Goal: Navigation & Orientation: Find specific page/section

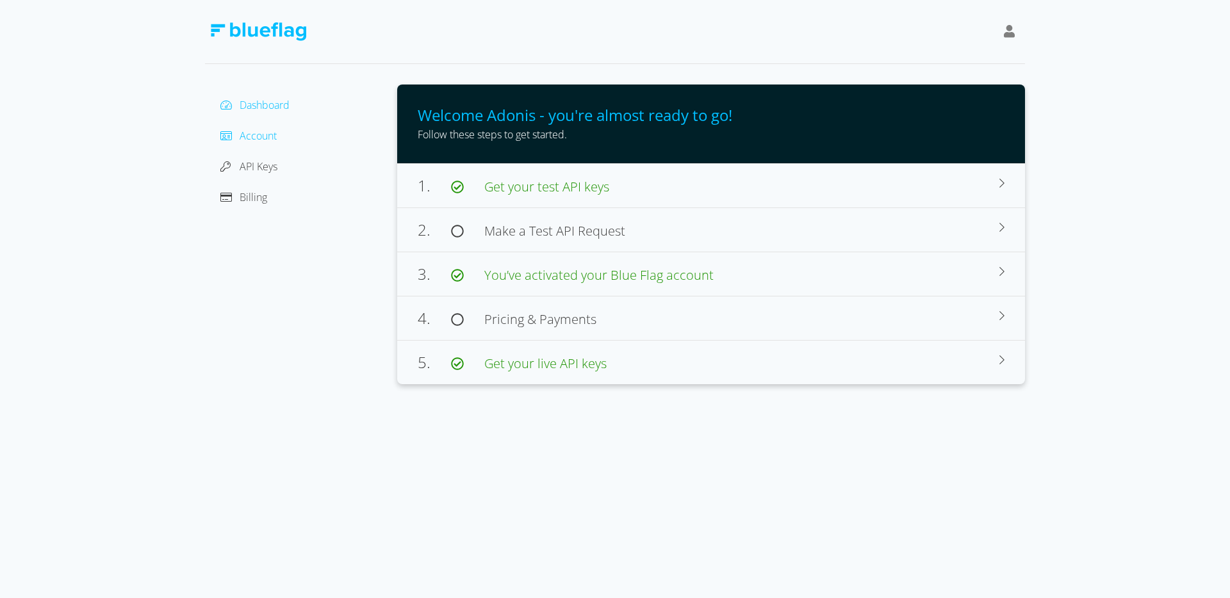
click at [261, 136] on span "Account" at bounding box center [258, 136] width 37 height 14
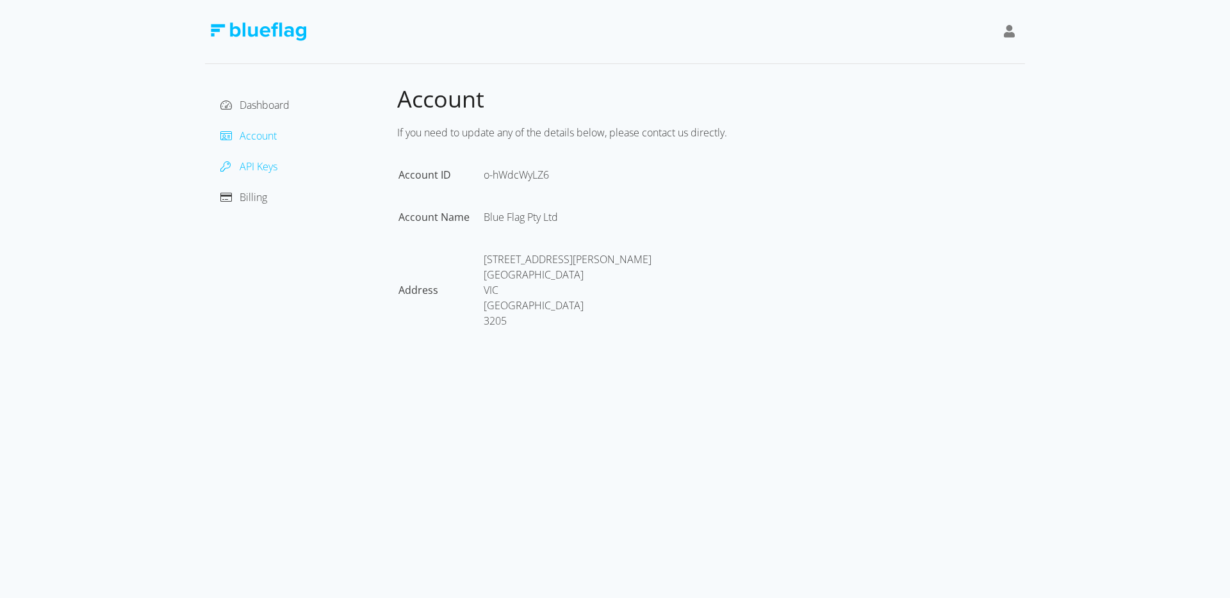
click at [261, 167] on span "API Keys" at bounding box center [259, 166] width 38 height 14
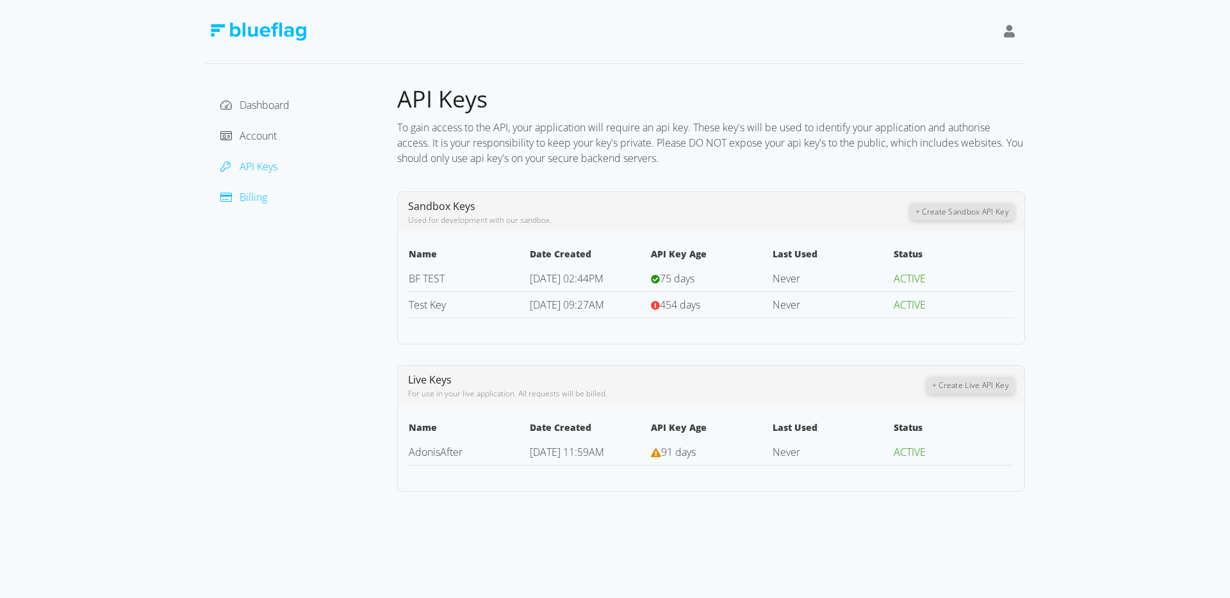
click at [258, 195] on span "Billing" at bounding box center [254, 197] width 28 height 14
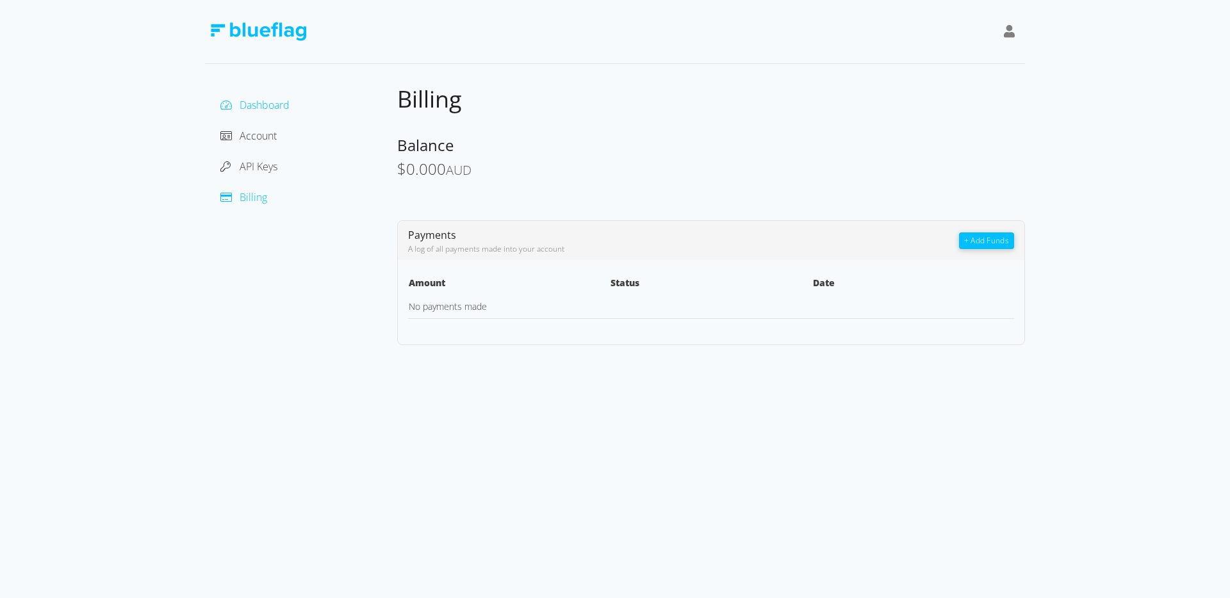
click at [259, 102] on span "Dashboard" at bounding box center [265, 105] width 50 height 14
